Goal: Find specific page/section: Find specific page/section

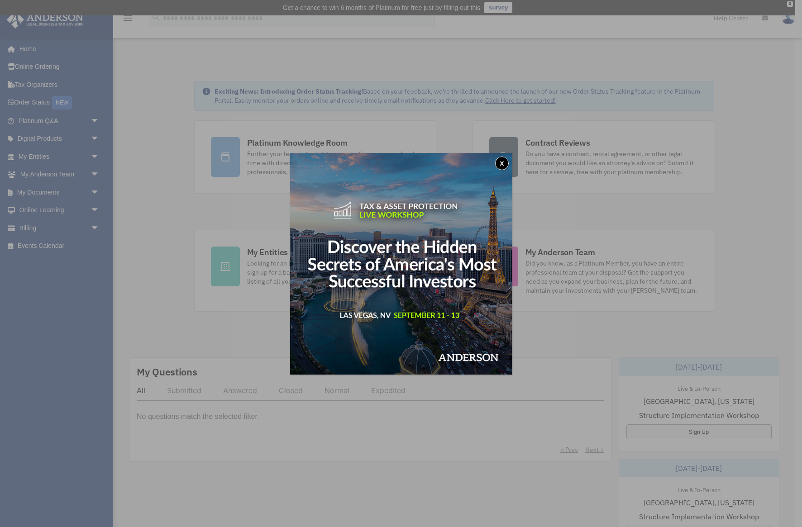
click at [499, 160] on button "x" at bounding box center [502, 164] width 14 height 14
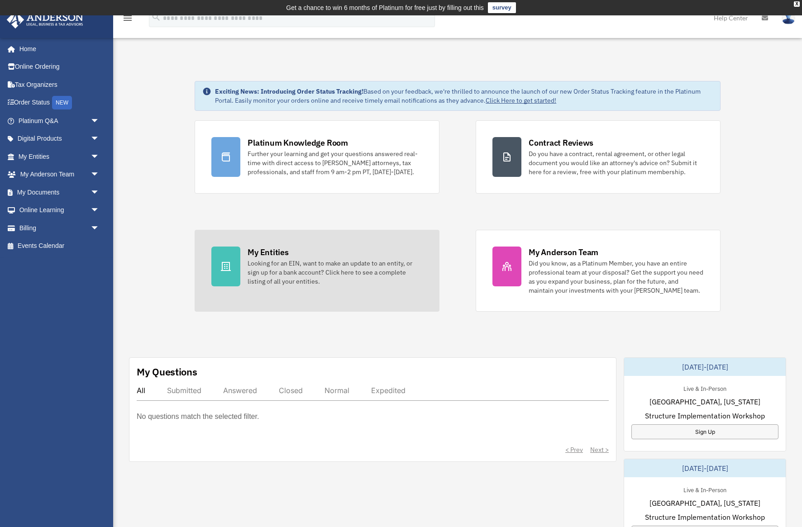
click at [355, 266] on div "Looking for an EIN, want to make an update to an entity, or sign up for a bank …" at bounding box center [334, 272] width 175 height 27
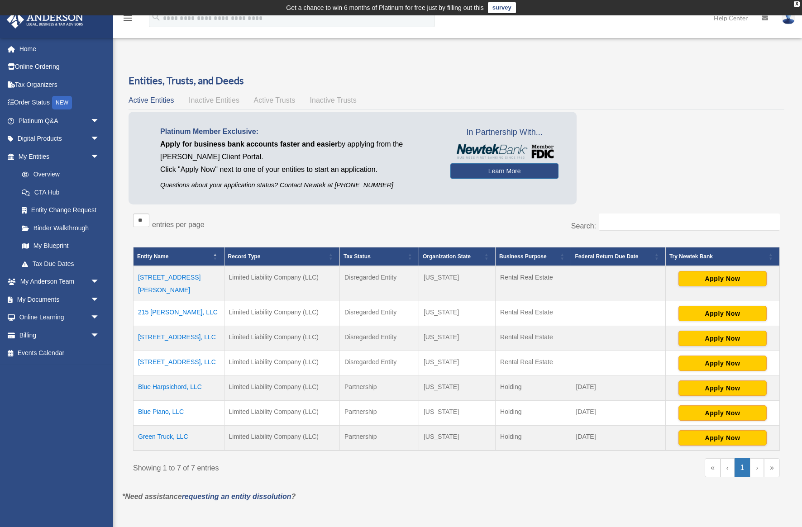
click at [172, 376] on td "Blue Harpsichord, LLC" at bounding box center [178, 387] width 91 height 25
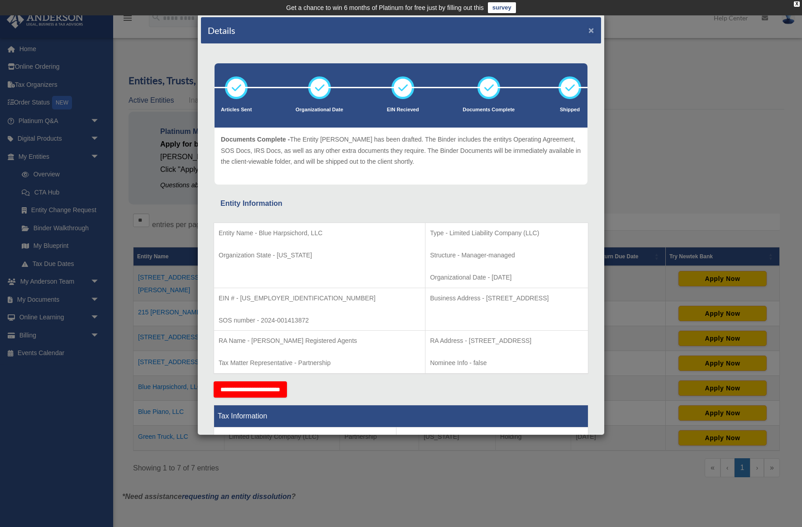
click at [591, 32] on button "×" at bounding box center [591, 29] width 6 height 9
